Goal: Transaction & Acquisition: Purchase product/service

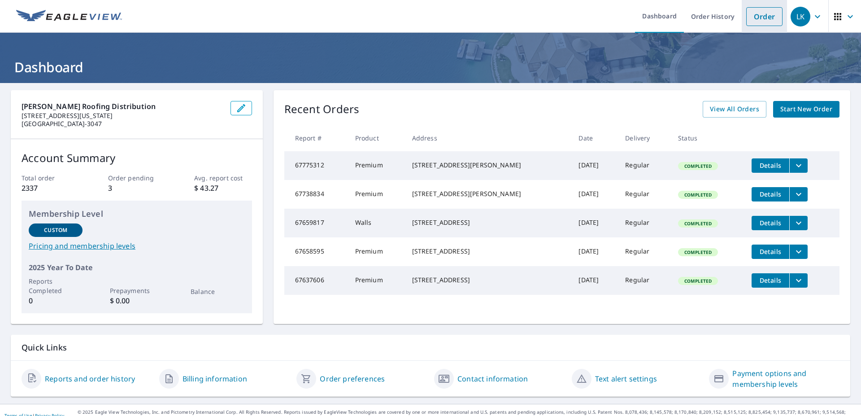
click at [752, 17] on link "Order" at bounding box center [764, 16] width 36 height 19
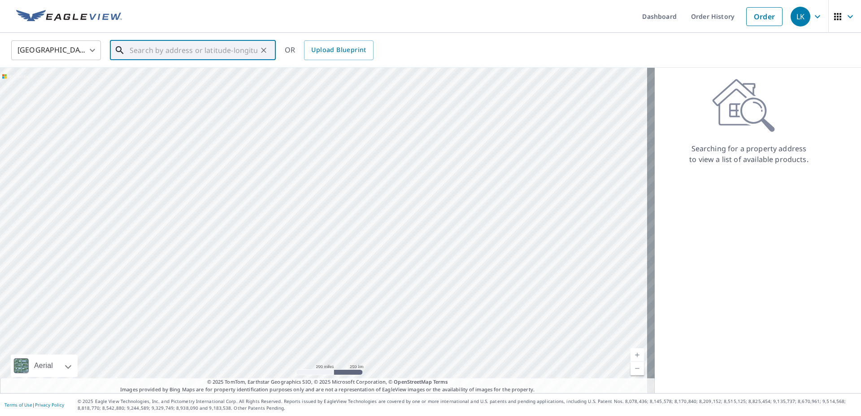
click at [146, 48] on input "text" at bounding box center [194, 50] width 128 height 25
click at [157, 82] on div "3660 Vineyard Pl Cincinnati, OH 45226" at bounding box center [198, 81] width 141 height 20
type input "3660 Vineyard Pl Cincinnati, OH 45226"
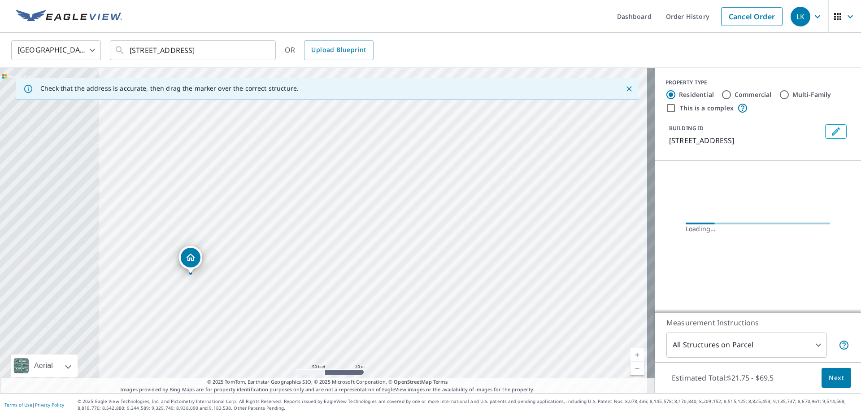
drag, startPoint x: 231, startPoint y: 191, endPoint x: 465, endPoint y: 170, distance: 234.5
click at [465, 170] on div "3660 Vineyard Pl Cincinnati, OH 45226" at bounding box center [327, 230] width 655 height 325
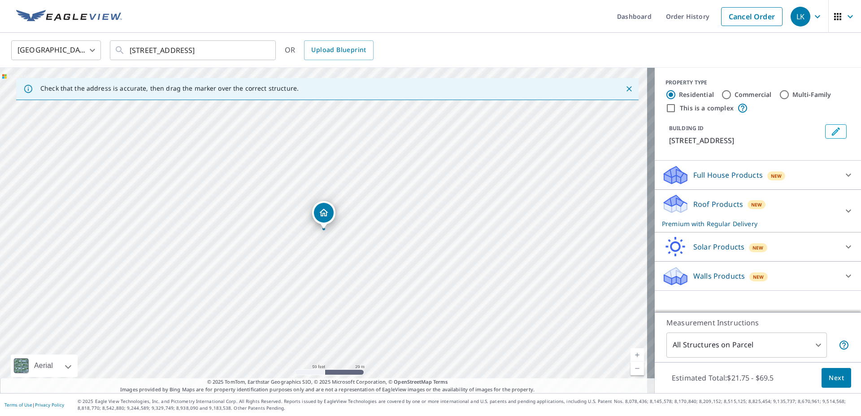
click at [843, 208] on icon at bounding box center [848, 210] width 11 height 11
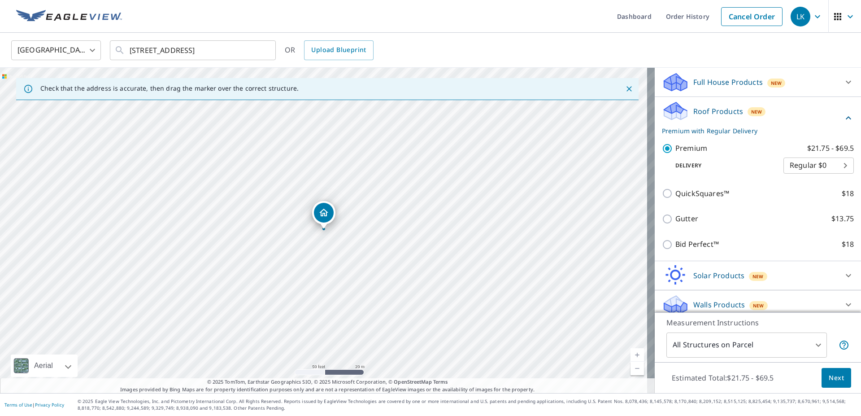
scroll to position [101, 0]
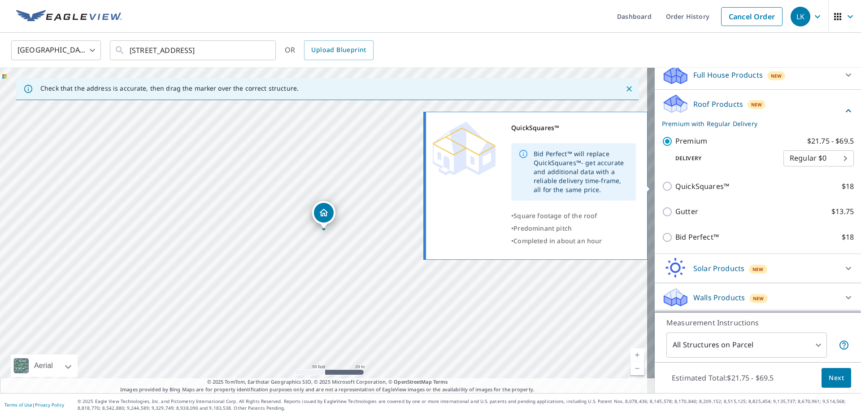
click at [662, 184] on input "QuickSquares™ $18" at bounding box center [668, 186] width 13 height 11
checkbox input "true"
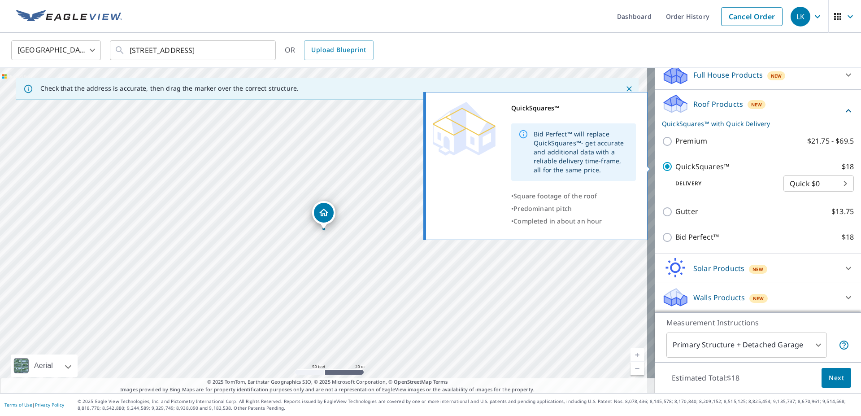
type input "1"
checkbox input "false"
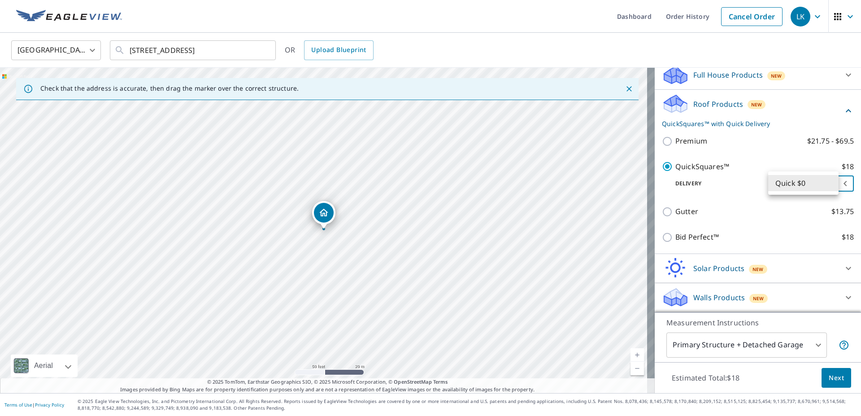
click at [830, 184] on body "LK LK Dashboard Order History Cancel Order LK United States US ​ 3660 Vineyard …" at bounding box center [430, 208] width 861 height 416
click at [831, 180] on li "Quick $0" at bounding box center [803, 183] width 70 height 16
click at [744, 347] on body "LK LK Dashboard Order History Cancel Order LK United States US ​ 3660 Vineyard …" at bounding box center [430, 208] width 861 height 416
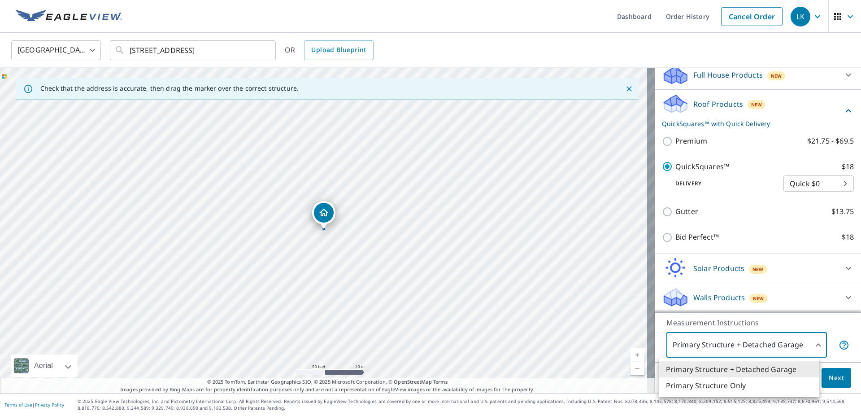
click at [728, 384] on li "Primary Structure Only" at bounding box center [739, 385] width 161 height 16
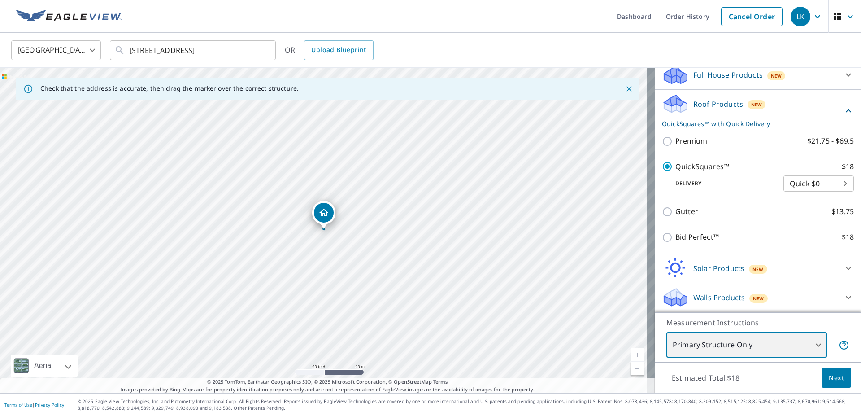
type input "2"
click at [835, 376] on span "Next" at bounding box center [836, 377] width 15 height 11
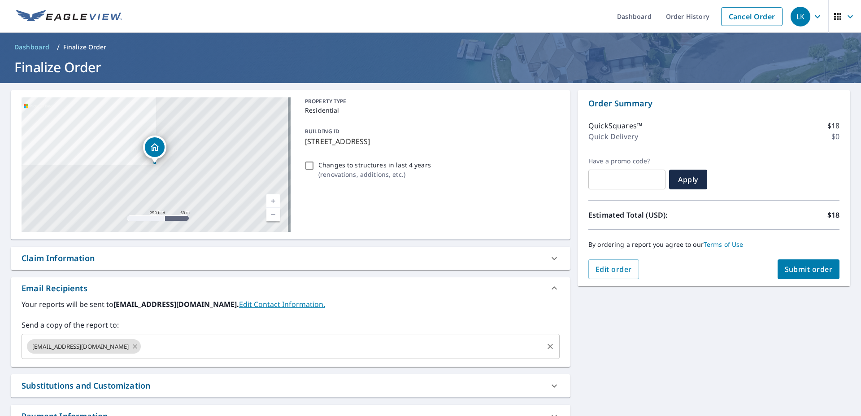
click at [131, 348] on icon at bounding box center [134, 346] width 7 height 10
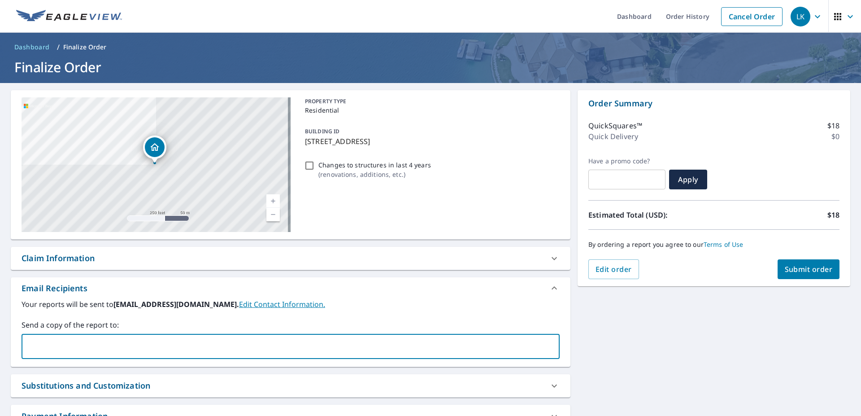
click at [83, 345] on input "text" at bounding box center [284, 346] width 517 height 17
type input "pkfugate@mueller1875.com"
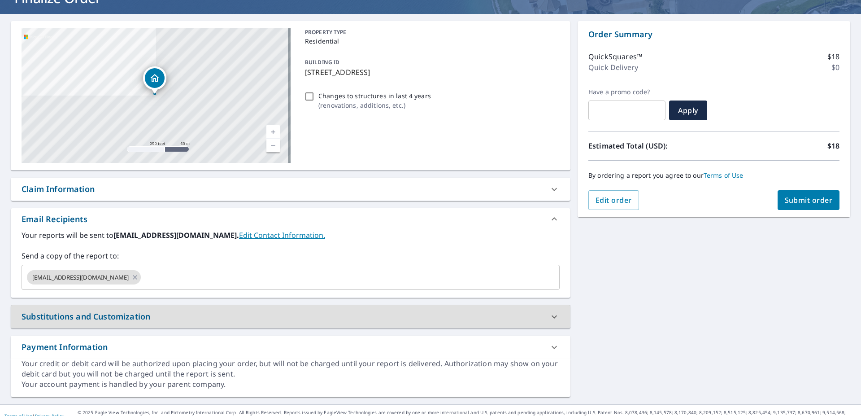
scroll to position [80, 0]
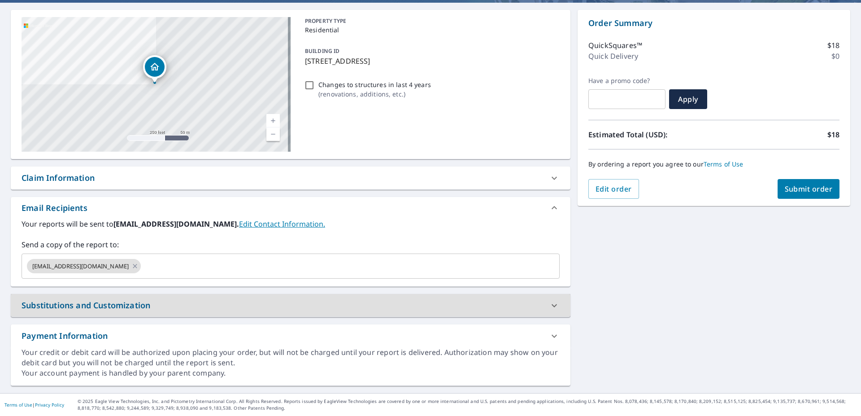
drag, startPoint x: 548, startPoint y: 304, endPoint x: 544, endPoint y: 303, distance: 4.7
click at [549, 304] on icon at bounding box center [554, 305] width 11 height 11
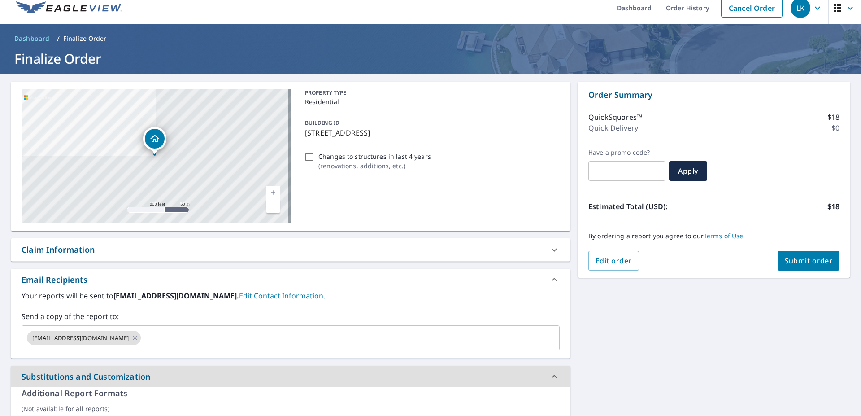
scroll to position [0, 0]
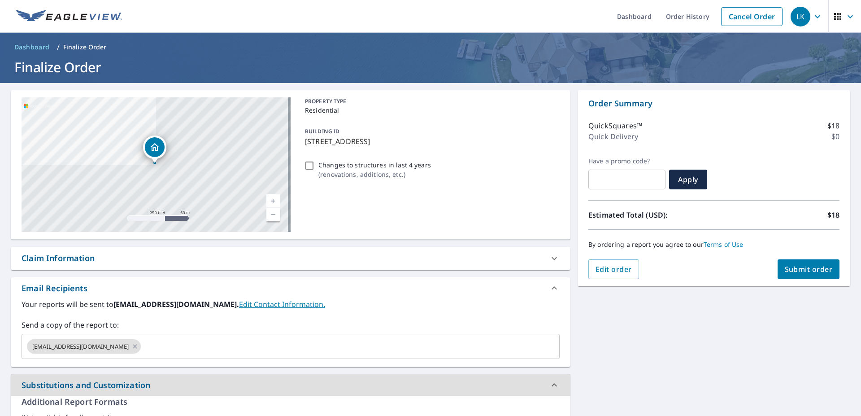
click at [799, 266] on span "Submit order" at bounding box center [809, 269] width 48 height 10
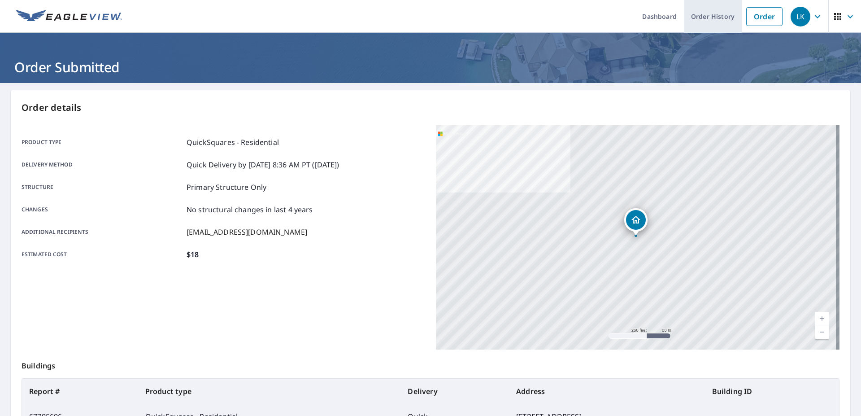
click at [713, 18] on link "Order History" at bounding box center [713, 16] width 58 height 33
